Goal: Information Seeking & Learning: Find specific fact

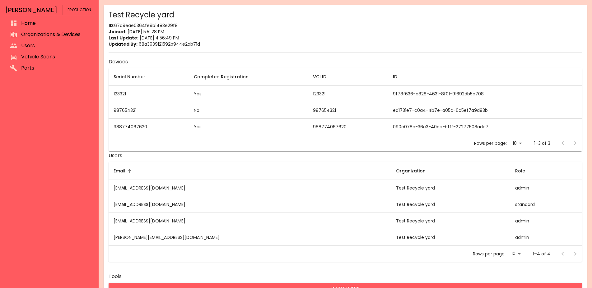
click at [39, 36] on span "Organizations & Devices" at bounding box center [54, 34] width 67 height 7
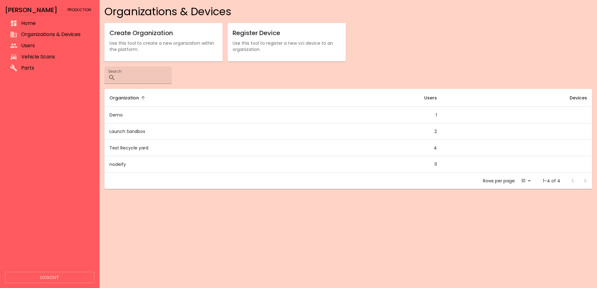
drag, startPoint x: 31, startPoint y: 46, endPoint x: 33, endPoint y: 53, distance: 7.0
click at [31, 47] on span "Users" at bounding box center [55, 45] width 68 height 7
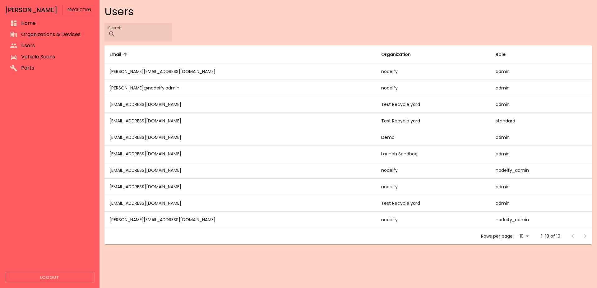
click at [34, 54] on span "Vehicle Scans" at bounding box center [55, 56] width 68 height 7
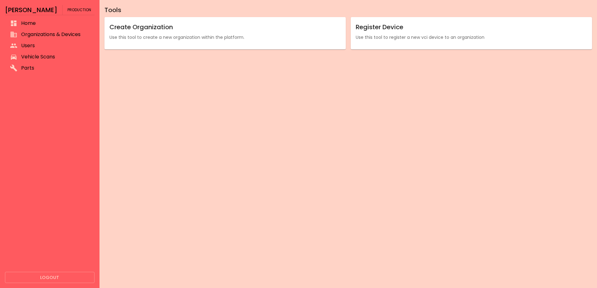
click at [41, 55] on span "Vehicle Scans" at bounding box center [55, 56] width 68 height 7
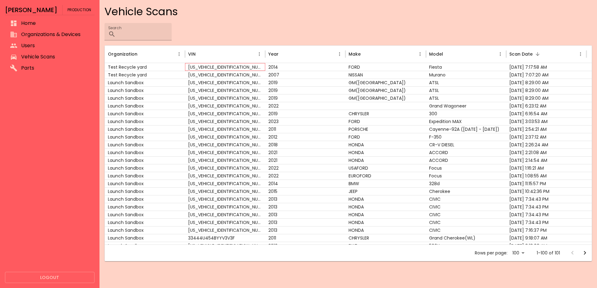
click at [187, 67] on div "3FADP4EJ4EM111277" at bounding box center [225, 67] width 80 height 8
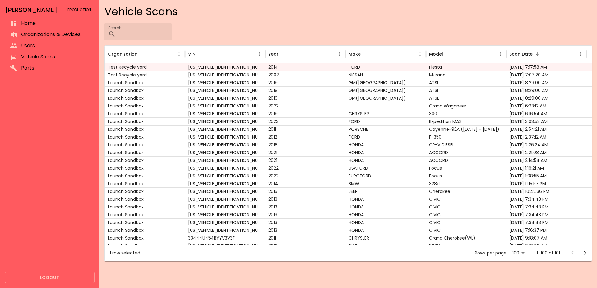
click at [187, 67] on div "3FADP4EJ4EM111277" at bounding box center [225, 67] width 80 height 8
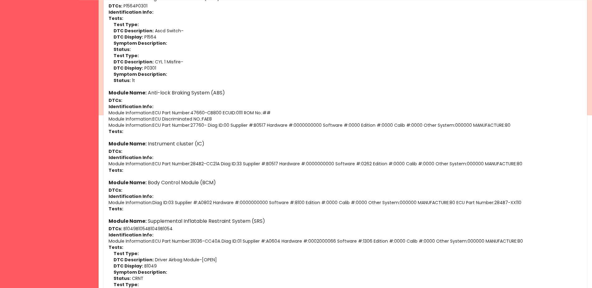
scroll to position [190, 0]
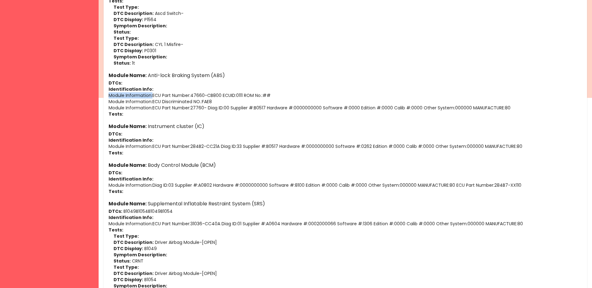
drag, startPoint x: 153, startPoint y: 95, endPoint x: 101, endPoint y: 97, distance: 52.3
click at [104, 97] on div "Basic Information ID: 68b893e0883f9c84936d222e VIN: JN8AZ08W17W639809 Organizat…" at bounding box center [345, 221] width 483 height 777
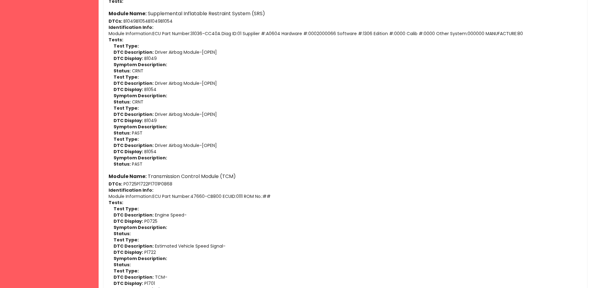
copy p "Module Information :"
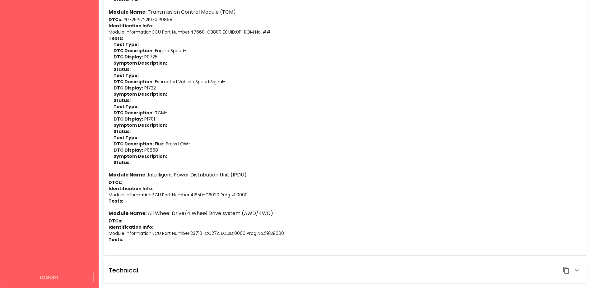
click at [573, 270] on icon "button" at bounding box center [576, 270] width 7 height 7
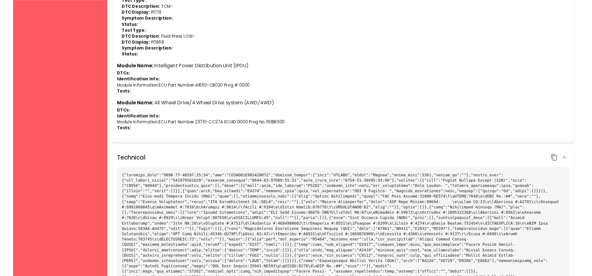
scroll to position [682, 0]
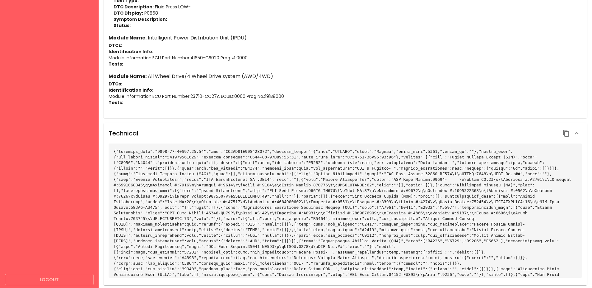
click at [356, 201] on code at bounding box center [344, 218] width 460 height 139
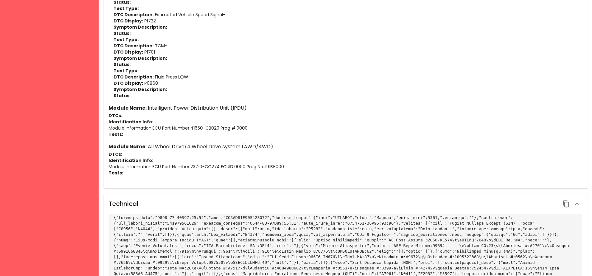
scroll to position [698, 0]
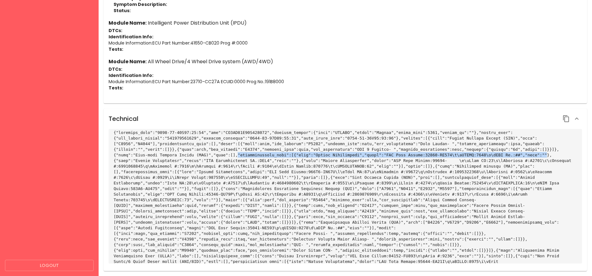
drag, startPoint x: 121, startPoint y: 155, endPoint x: 404, endPoint y: 156, distance: 282.4
click at [404, 156] on code at bounding box center [344, 199] width 460 height 139
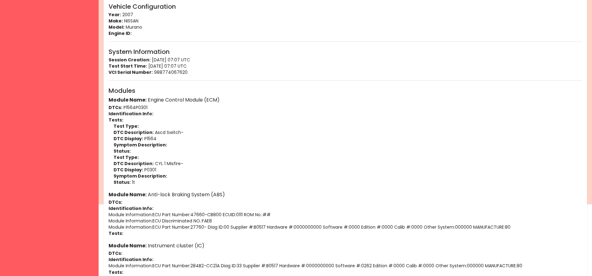
scroll to position [190, 0]
